Goal: Information Seeking & Learning: Learn about a topic

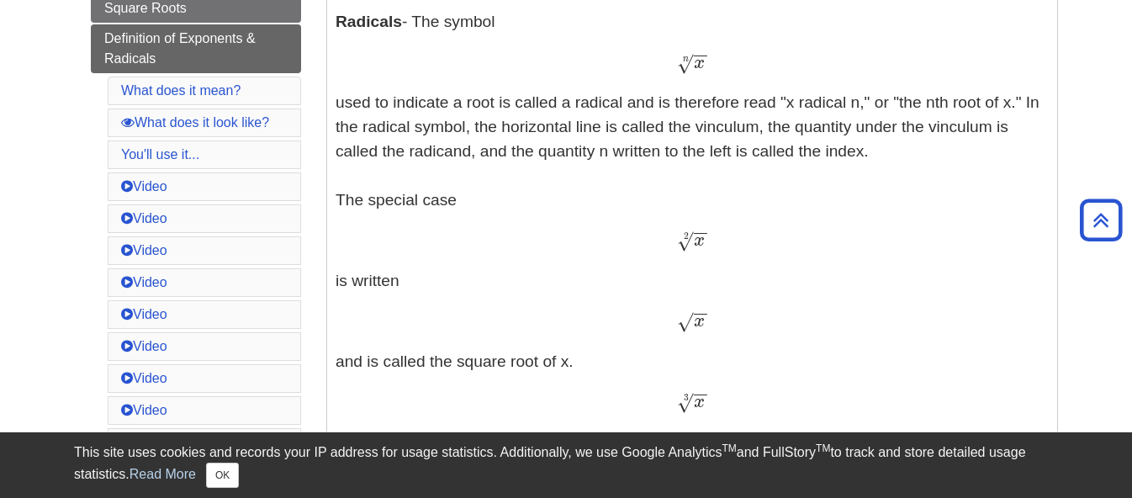
scroll to position [588, 0]
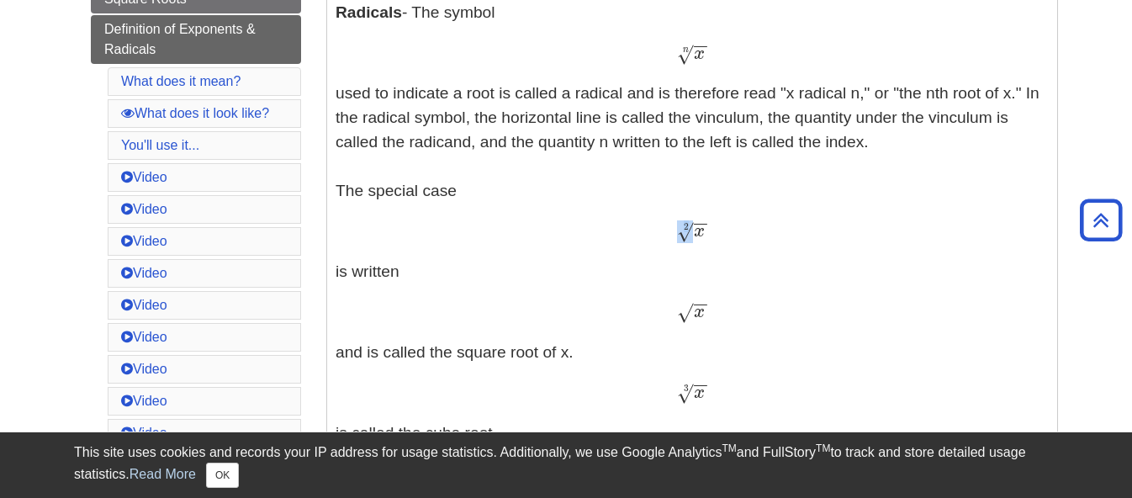
drag, startPoint x: 679, startPoint y: 237, endPoint x: 713, endPoint y: 229, distance: 34.7
click at [713, 229] on div "x − − √ 2 x 2" at bounding box center [692, 231] width 713 height 24
click at [712, 229] on div "x − − √ 2 x 2" at bounding box center [692, 231] width 713 height 24
click at [698, 222] on span "−" at bounding box center [701, 192] width 15 height 82
click at [609, 209] on p "Exponents - An exponent is the power p in an expression of the form a p a p The…" at bounding box center [692, 316] width 713 height 936
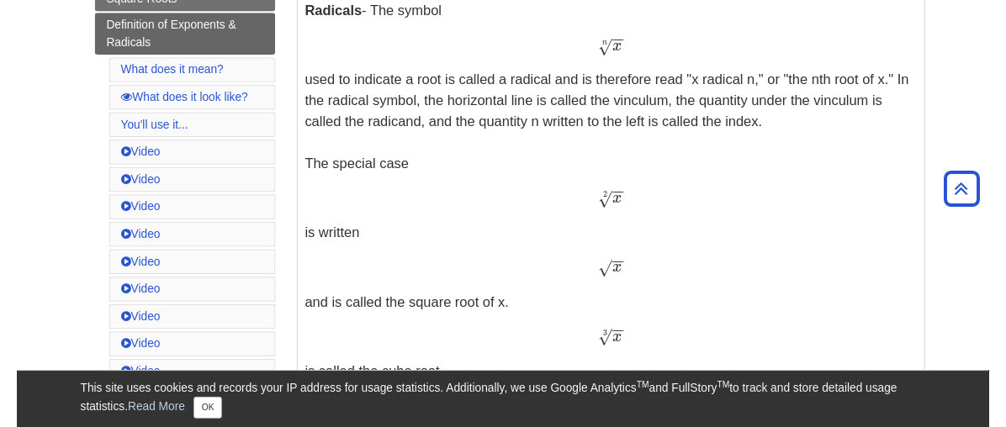
scroll to position [587, 0]
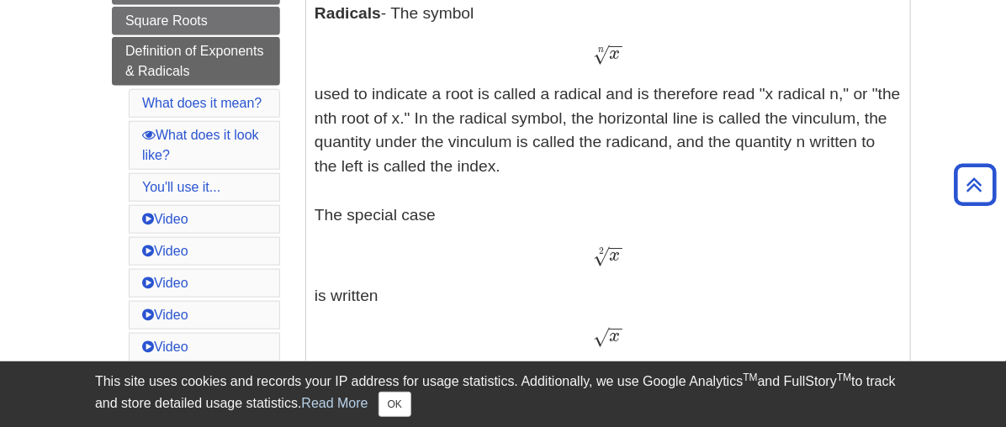
drag, startPoint x: 619, startPoint y: 239, endPoint x: 630, endPoint y: 231, distance: 13.3
click at [709, 261] on p "Exponents - An exponent is the power p in an expression of the form a p a p The…" at bounding box center [607, 364] width 587 height 1033
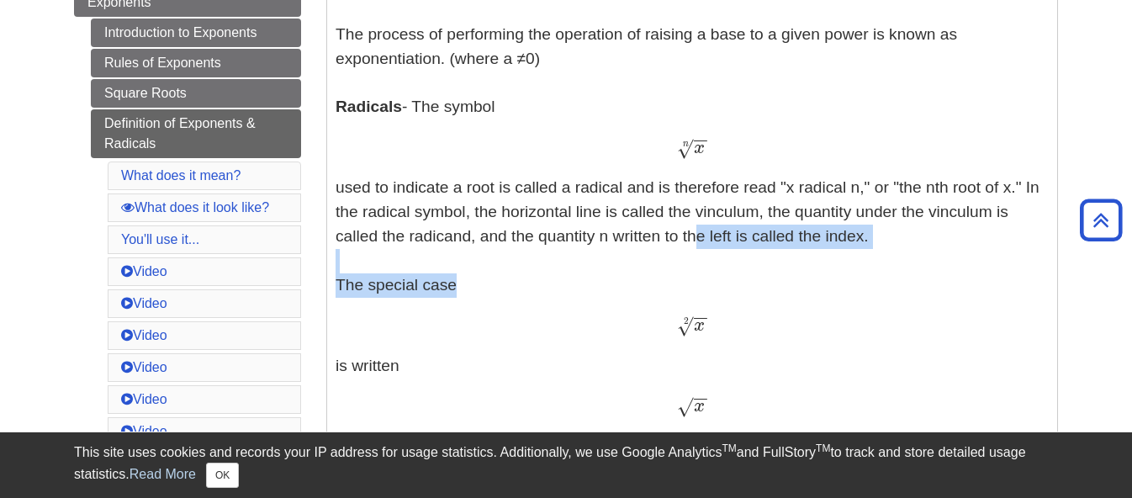
scroll to position [481, 0]
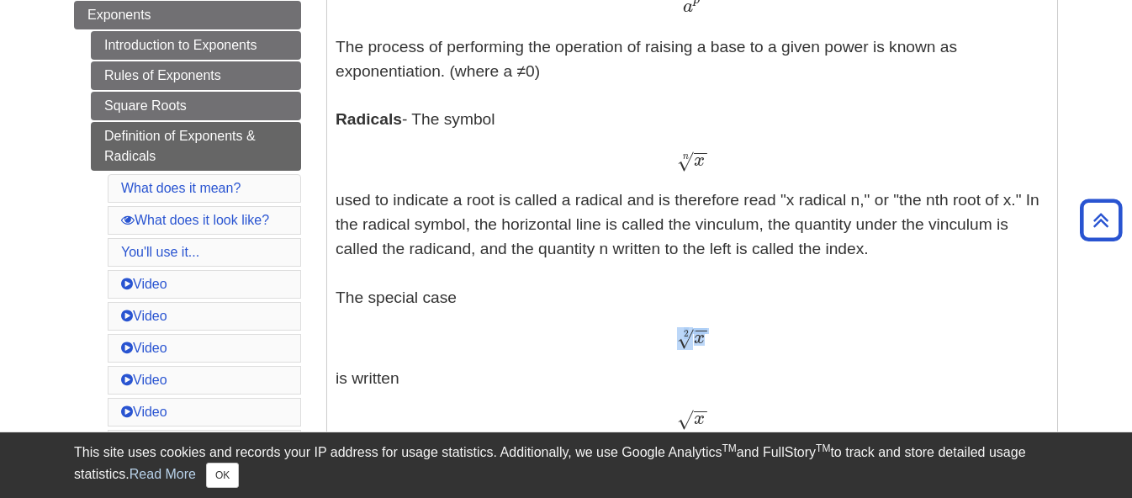
drag, startPoint x: 679, startPoint y: 235, endPoint x: 707, endPoint y: 347, distance: 115.2
click at [707, 347] on p "Exponents - An exponent is the power p in an expression of the form a p a p The…" at bounding box center [692, 423] width 713 height 936
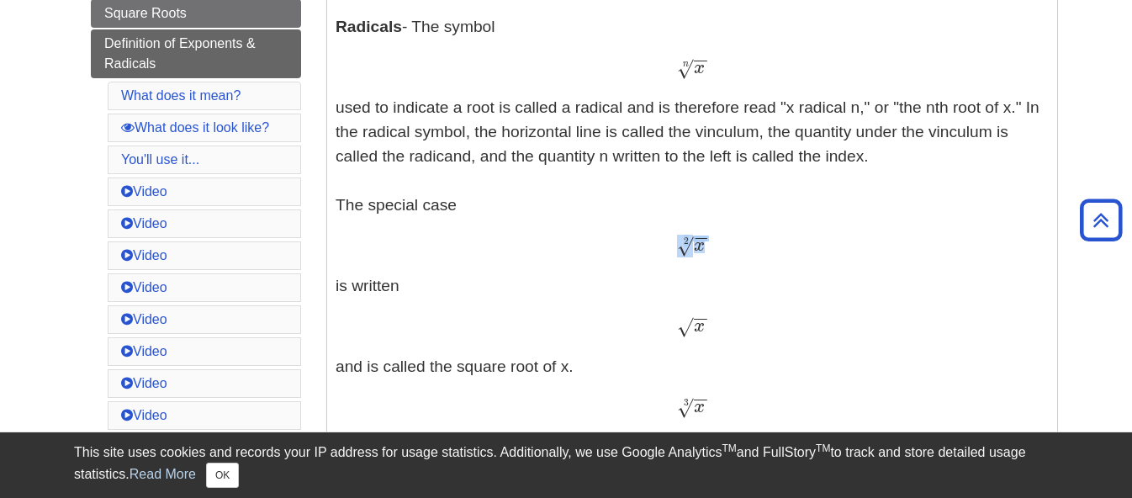
scroll to position [586, 0]
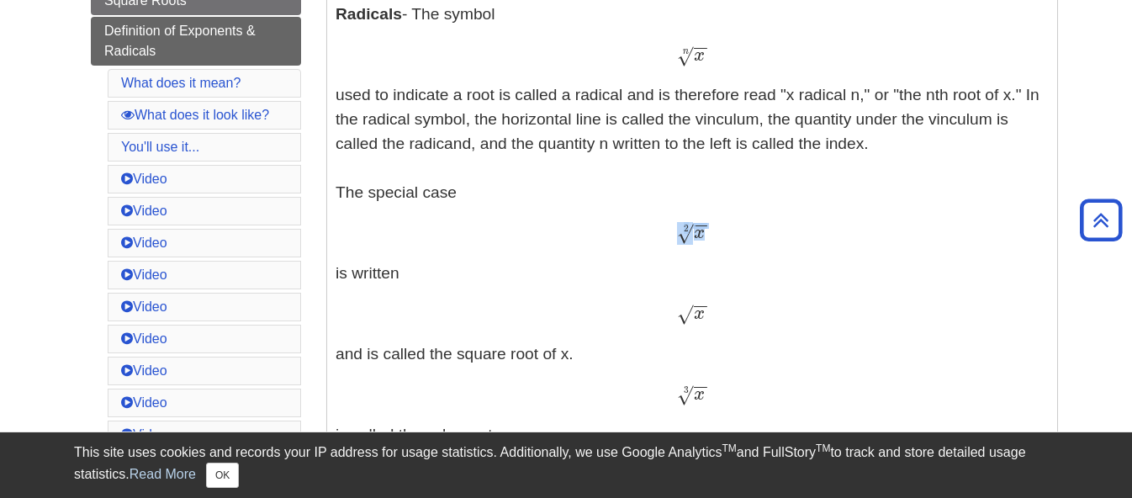
click at [795, 280] on p "Exponents - An exponent is the power p in an expression of the form a p a p The…" at bounding box center [692, 317] width 713 height 936
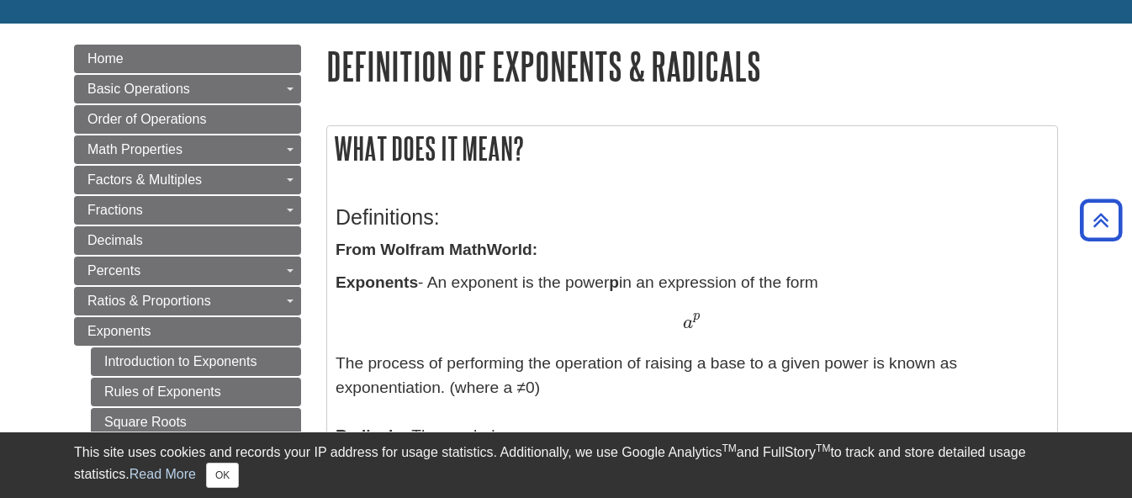
scroll to position [0, 0]
